Goal: Navigation & Orientation: Find specific page/section

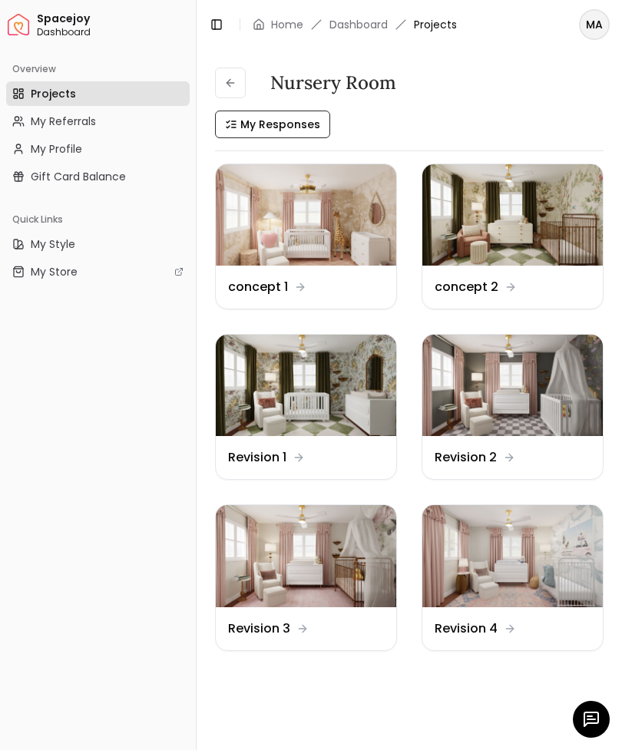
scroll to position [184, 0]
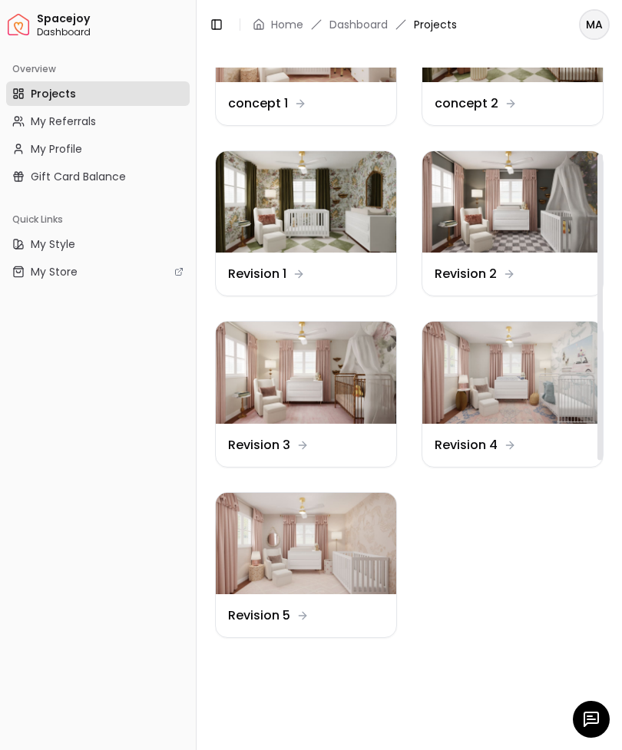
click at [278, 543] on img at bounding box center [306, 543] width 180 height 101
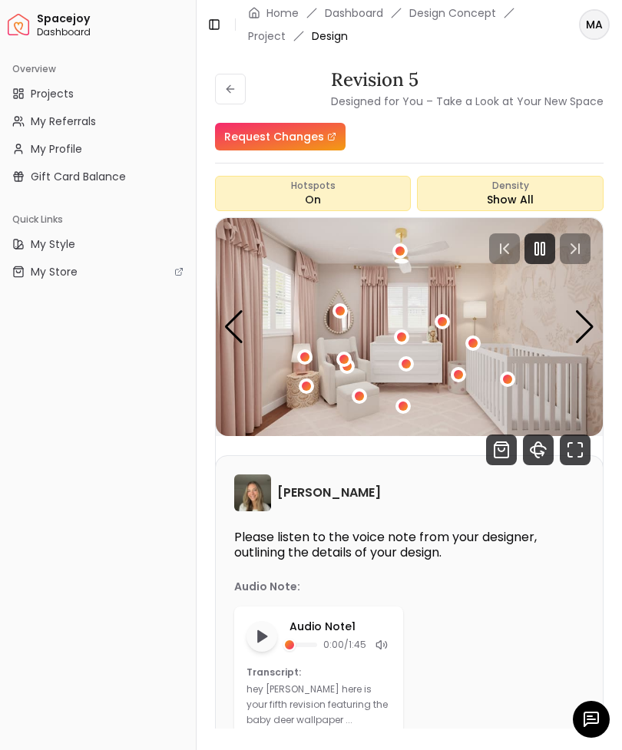
click at [574, 455] on icon "Fullscreen" at bounding box center [575, 450] width 31 height 31
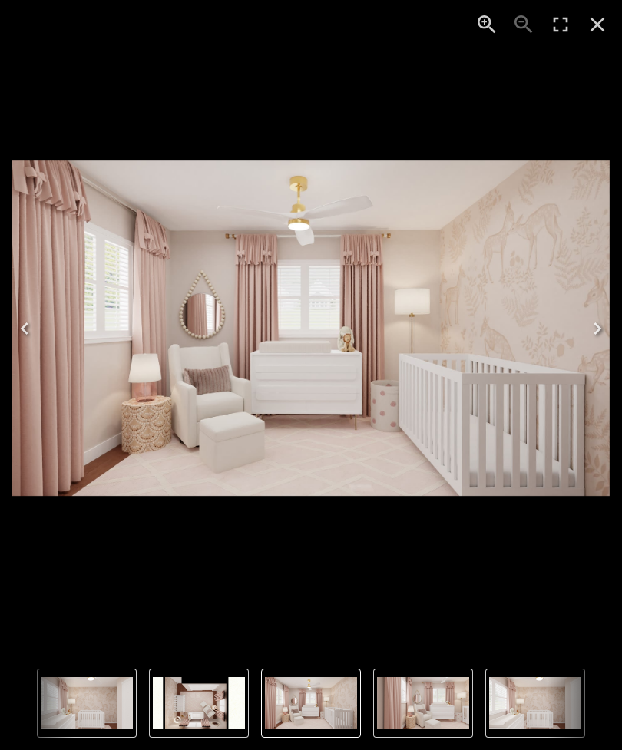
click at [558, 34] on icon "Enter Fullscreen" at bounding box center [560, 24] width 25 height 25
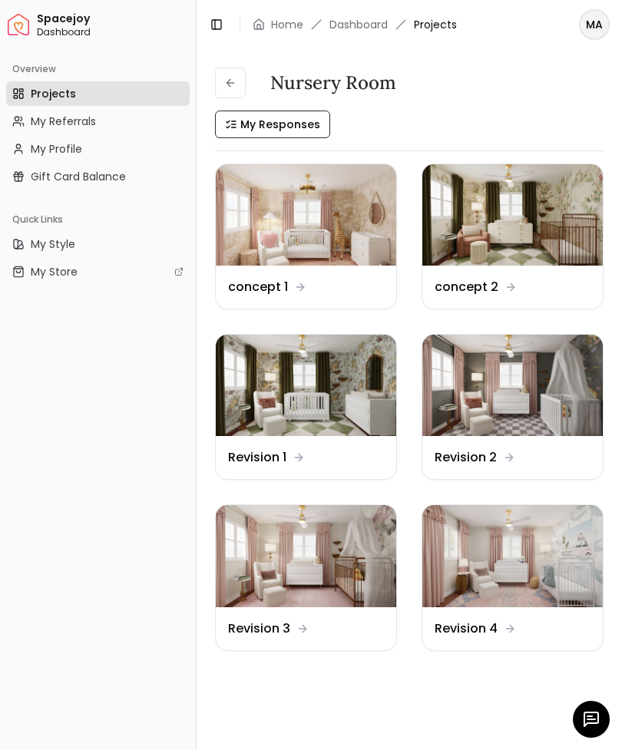
click at [260, 562] on img at bounding box center [306, 555] width 180 height 101
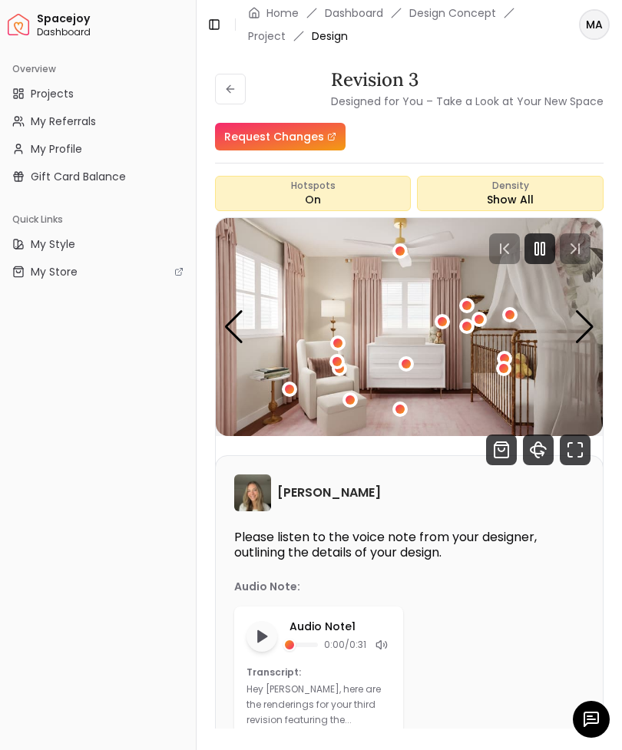
click at [577, 452] on icon "Fullscreen" at bounding box center [575, 450] width 31 height 31
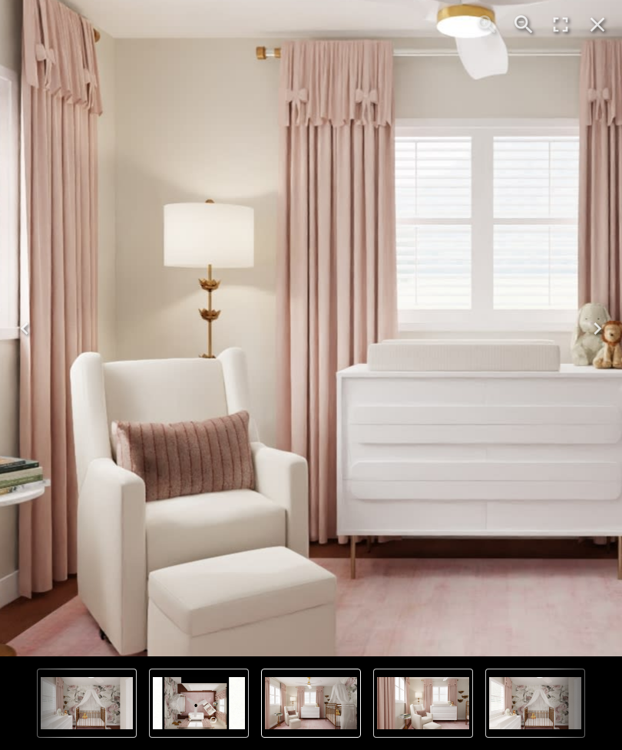
click at [237, 359] on img "1 of 4" at bounding box center [499, 305] width 1474 height 829
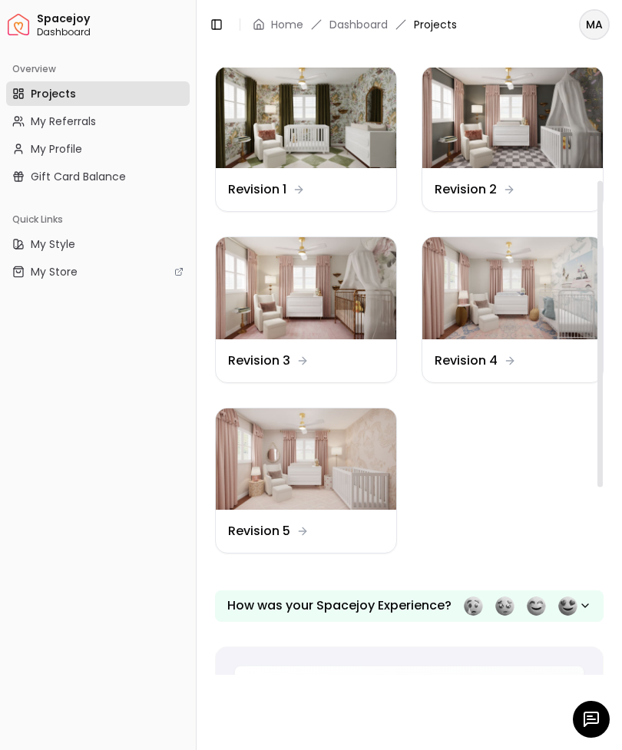
scroll to position [303, 0]
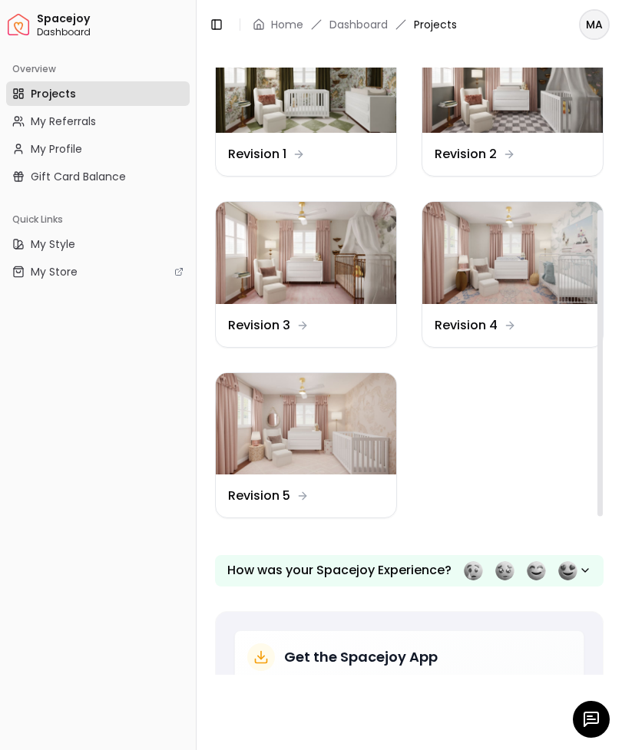
click at [272, 428] on img at bounding box center [306, 423] width 180 height 101
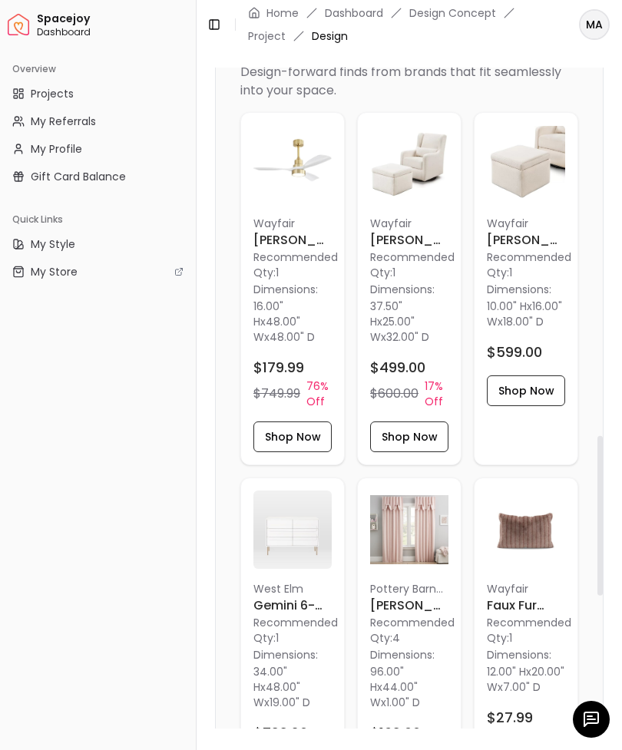
scroll to position [1638, 0]
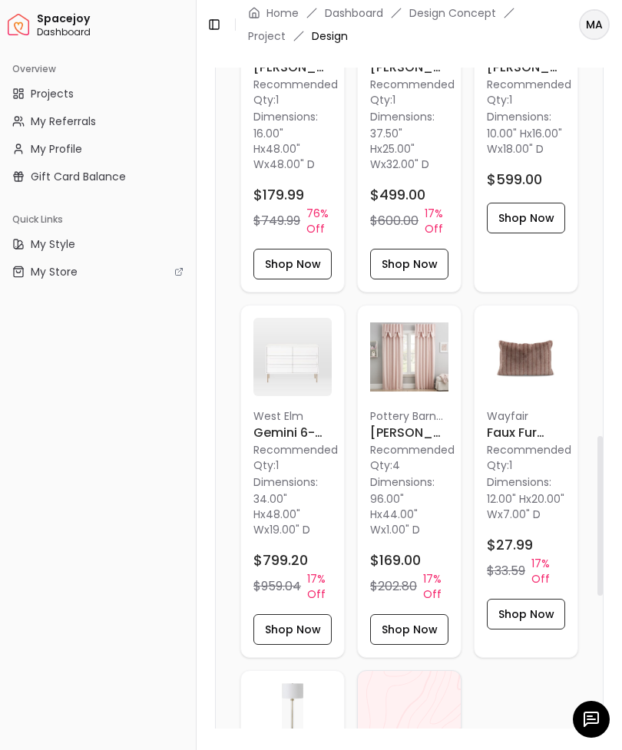
click at [288, 352] on img at bounding box center [292, 357] width 78 height 78
click at [284, 352] on img at bounding box center [292, 357] width 78 height 78
